Goal: Information Seeking & Learning: Find specific fact

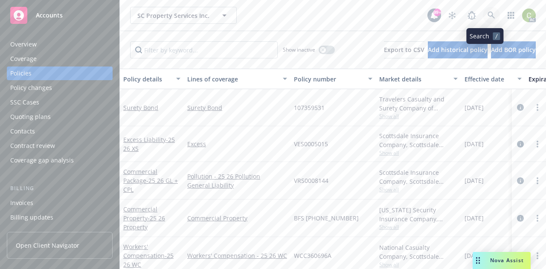
click at [482, 11] on link at bounding box center [490, 15] width 17 height 17
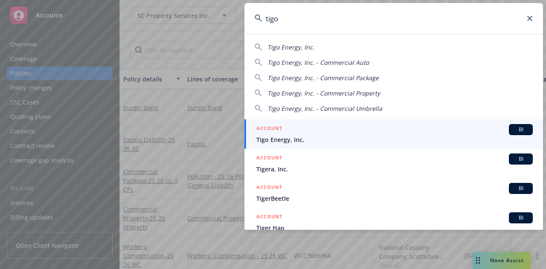
type input "tigo"
click at [430, 139] on span "Tigo Energy, Inc." at bounding box center [394, 139] width 276 height 9
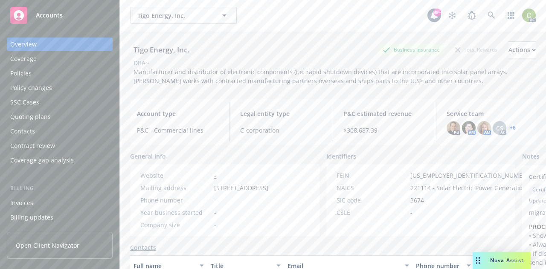
click at [32, 77] on div "Policies" at bounding box center [59, 73] width 99 height 14
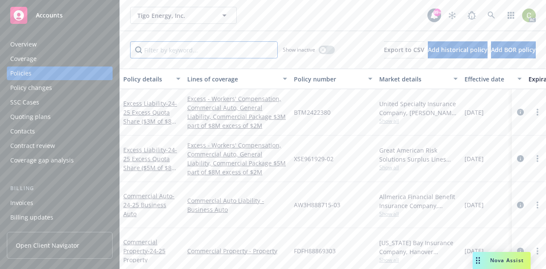
click at [202, 49] on input "Filter by keyword..." at bounding box center [203, 49] width 147 height 17
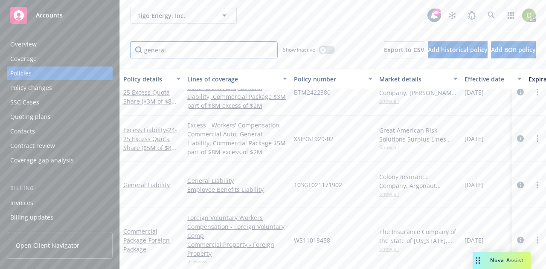
scroll to position [27, 0]
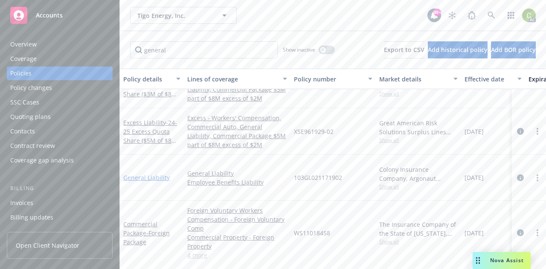
click at [139, 173] on link "General Liability" at bounding box center [146, 177] width 46 height 8
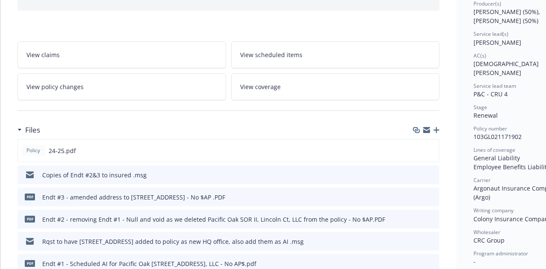
scroll to position [126, 0]
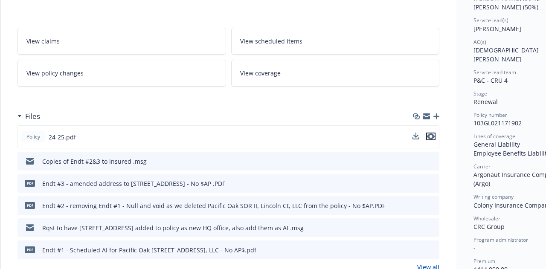
click at [430, 136] on icon "preview file" at bounding box center [431, 136] width 8 height 6
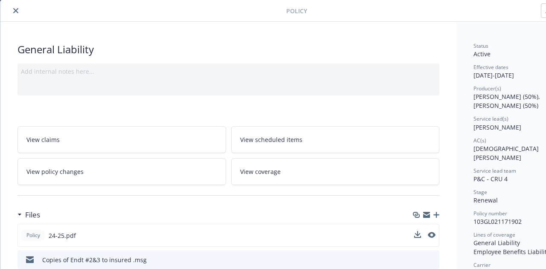
scroll to position [26, 0]
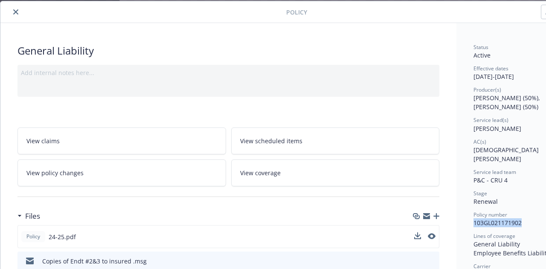
drag, startPoint x: 523, startPoint y: 214, endPoint x: 472, endPoint y: 214, distance: 50.3
copy span "103GL021171902"
click at [17, 12] on icon "close" at bounding box center [15, 11] width 5 height 5
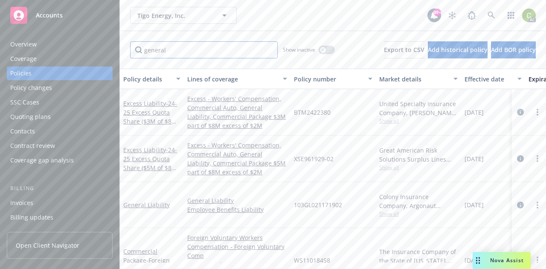
click at [204, 50] on input "general" at bounding box center [203, 49] width 147 height 17
drag, startPoint x: 204, startPoint y: 50, endPoint x: 140, endPoint y: 61, distance: 65.0
click at [140, 61] on div "general Show inactive Export to CSV Add historical policy Add BOR policy" at bounding box center [333, 50] width 426 height 38
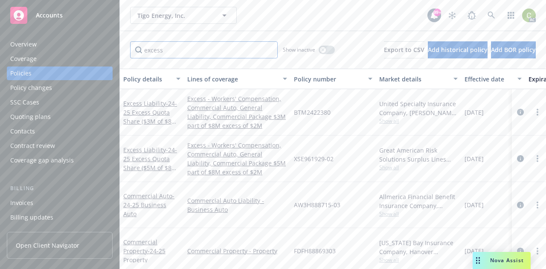
type input "excess"
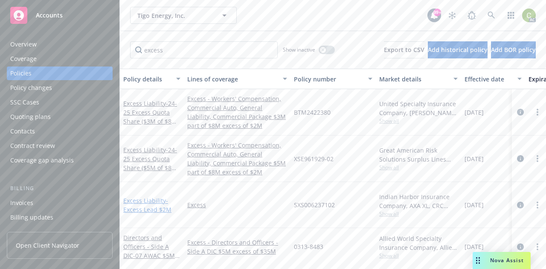
click at [151, 204] on span "- Excess Lead $2M" at bounding box center [147, 204] width 48 height 17
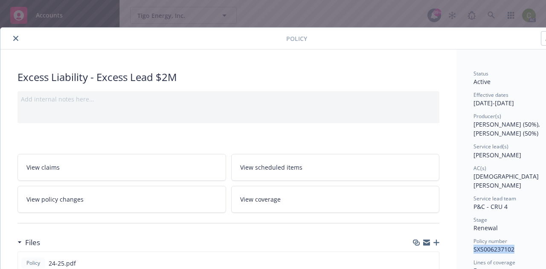
drag, startPoint x: 520, startPoint y: 241, endPoint x: 472, endPoint y: 243, distance: 47.3
copy span "SXS006237102"
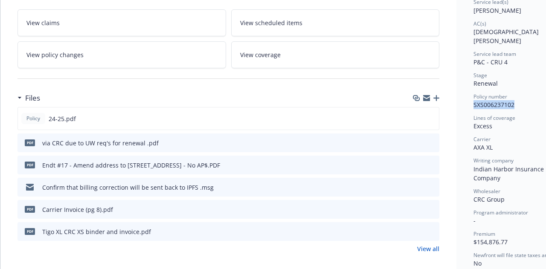
scroll to position [151, 0]
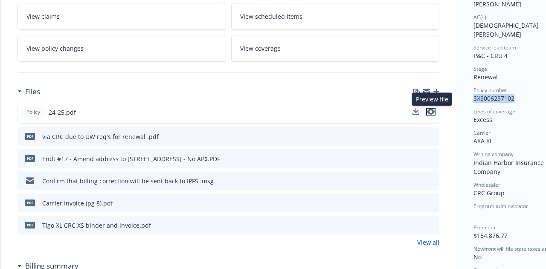
click at [430, 110] on icon "preview file" at bounding box center [431, 112] width 8 height 6
